Goal: Task Accomplishment & Management: Manage account settings

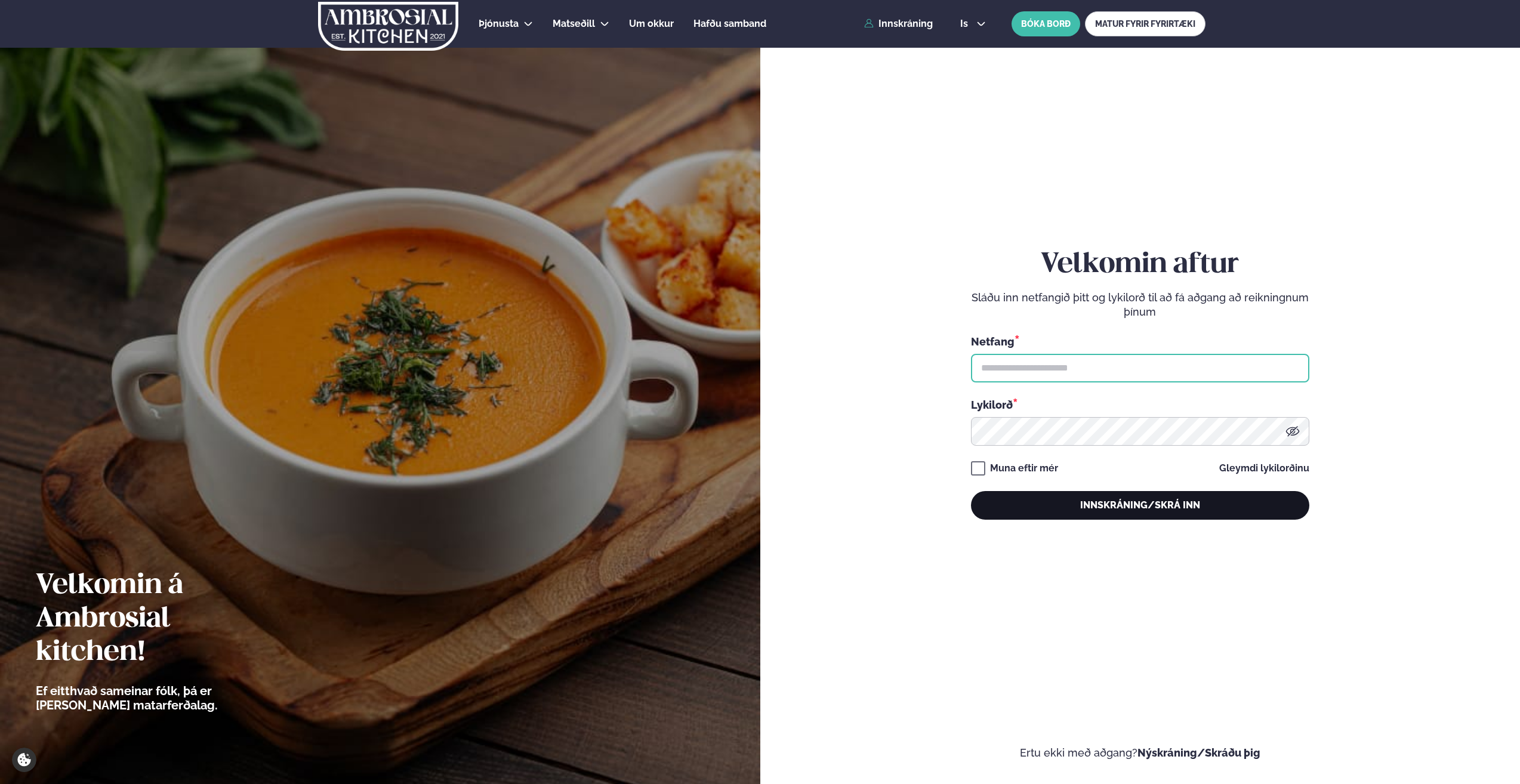
type input "**********"
click at [1127, 506] on button "Innskráning/Skrá inn" at bounding box center [1140, 505] width 338 height 28
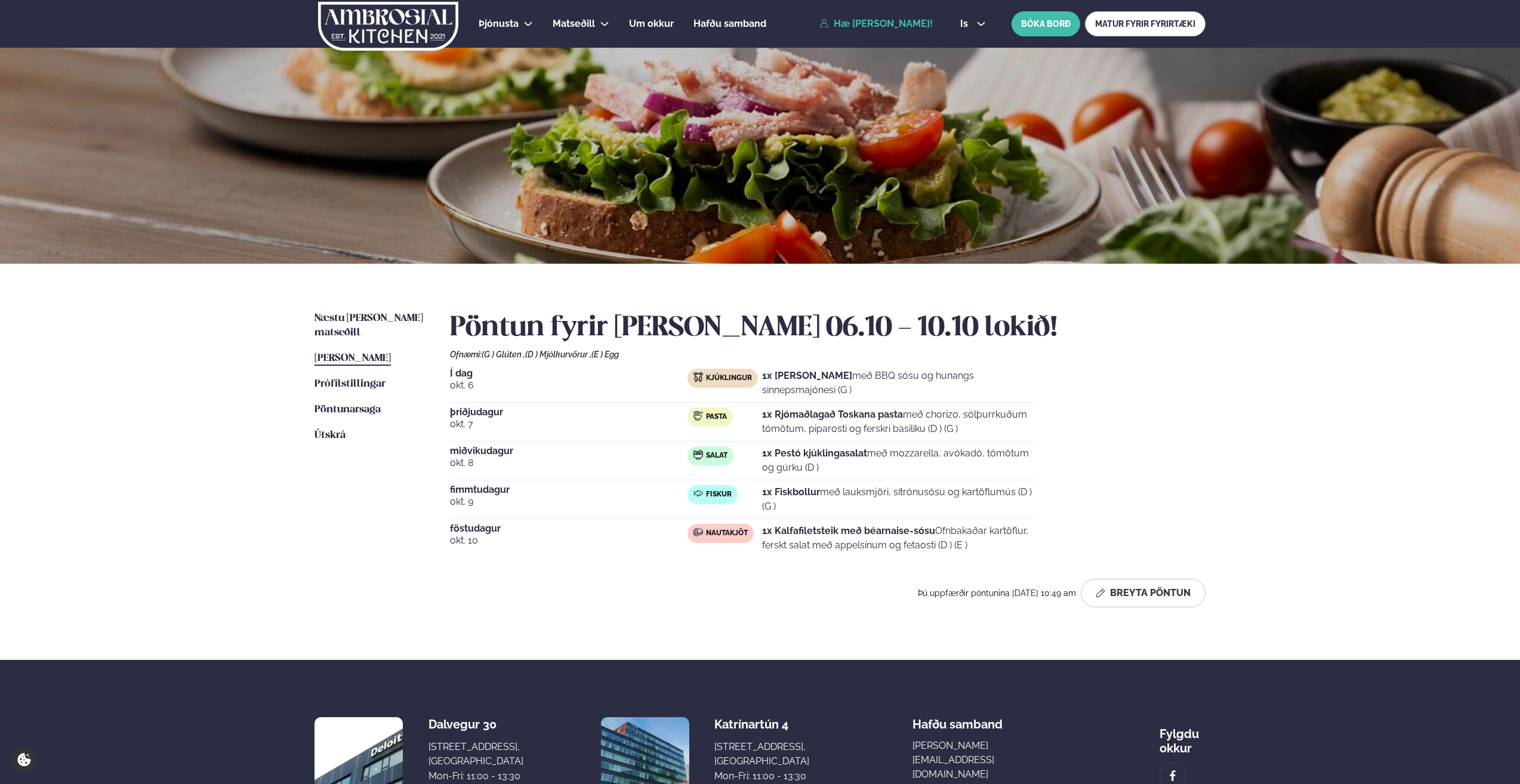
click at [882, 530] on strong "1x Kalfafiletsteik með béarnaise-sósu" at bounding box center [849, 530] width 173 height 11
click at [1190, 598] on button "Breyta Pöntun" at bounding box center [1144, 593] width 124 height 28
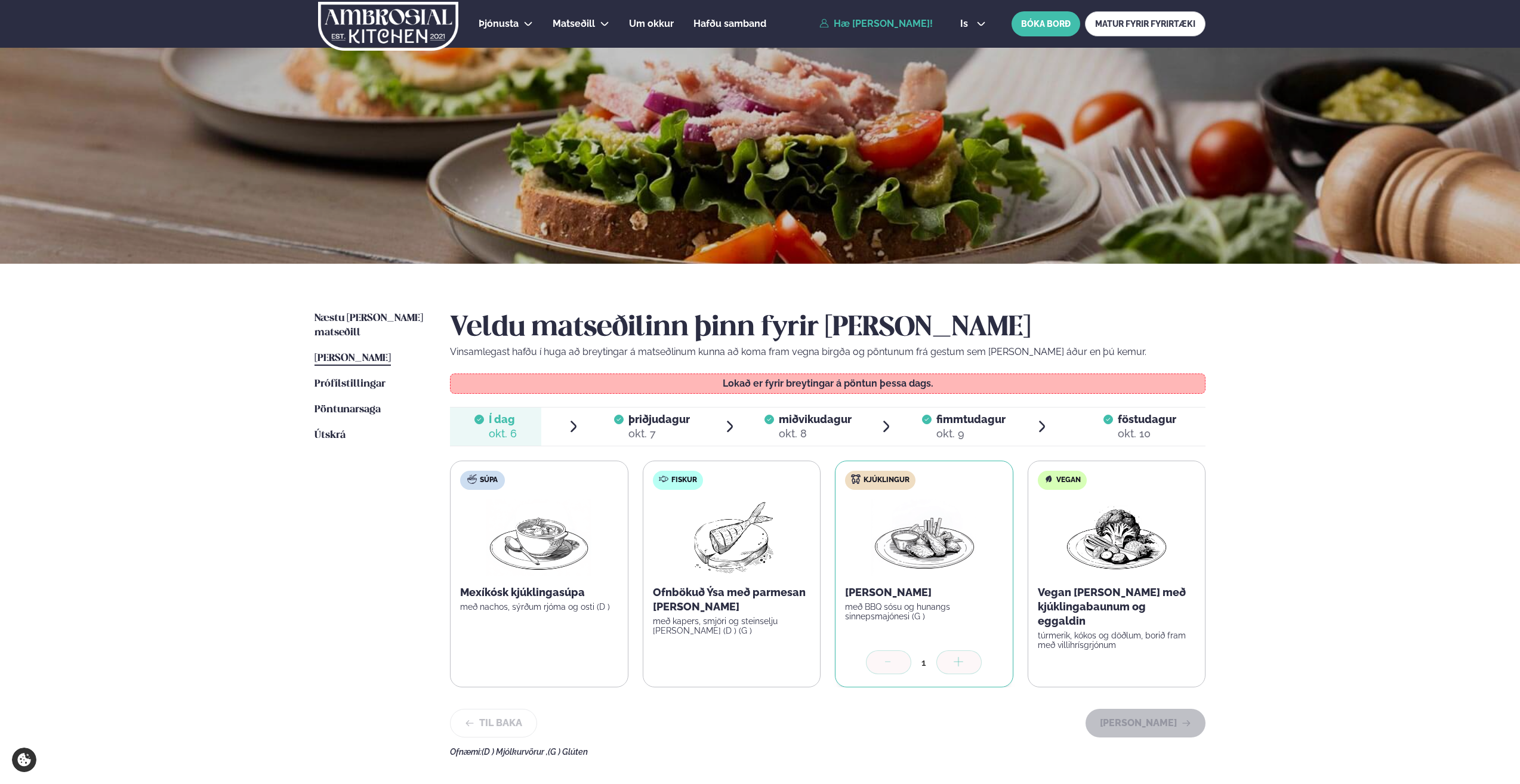
click at [1132, 429] on div "okt. 10" at bounding box center [1147, 434] width 58 height 15
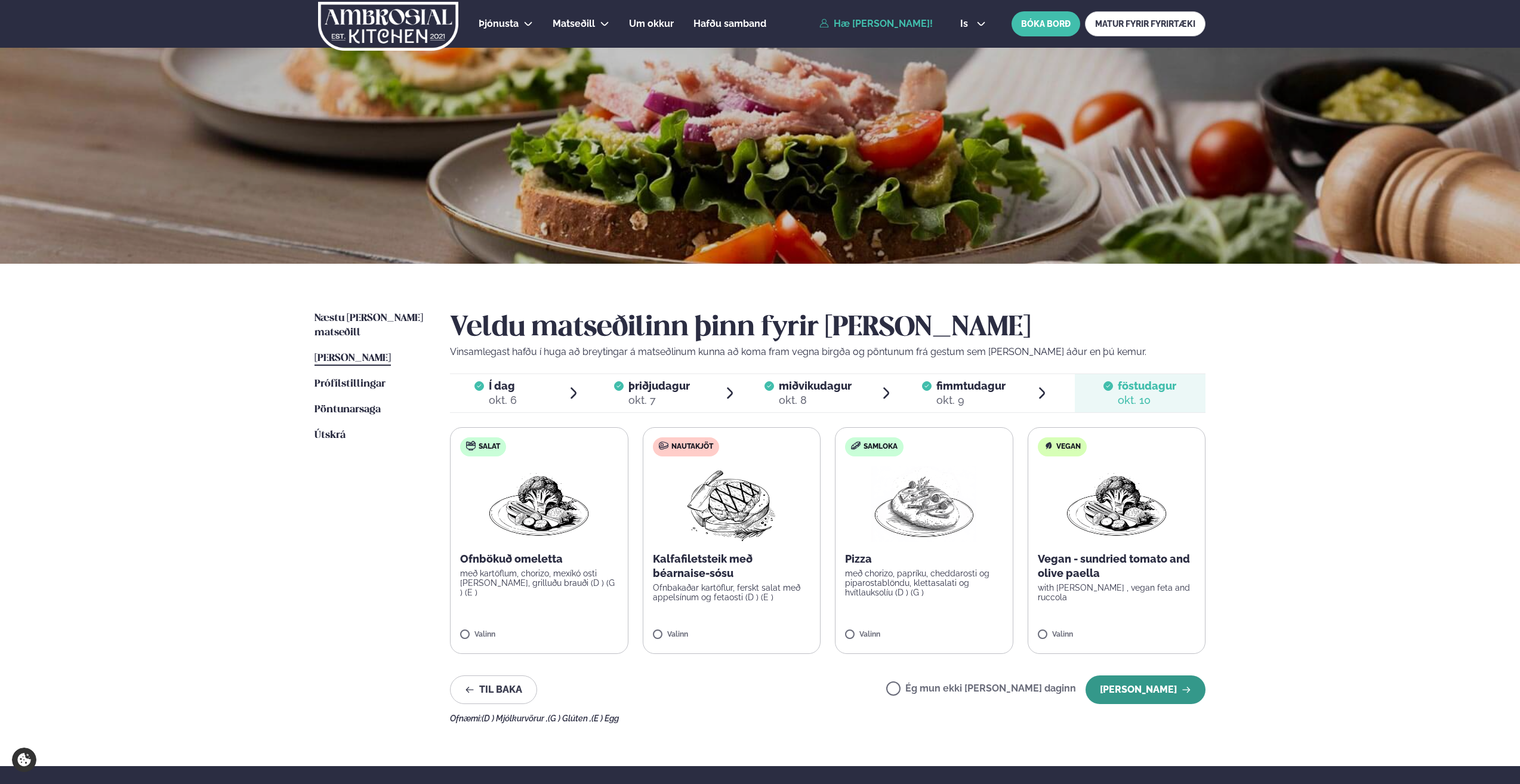
click at [1157, 687] on button "[PERSON_NAME]" at bounding box center [1145, 690] width 120 height 28
